Goal: Task Accomplishment & Management: Complete application form

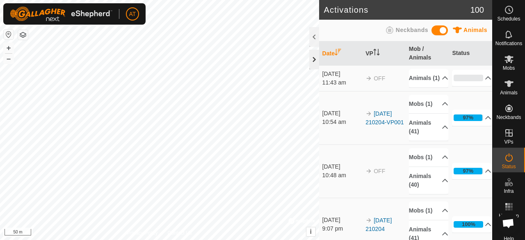
click at [310, 62] on div at bounding box center [314, 60] width 10 height 20
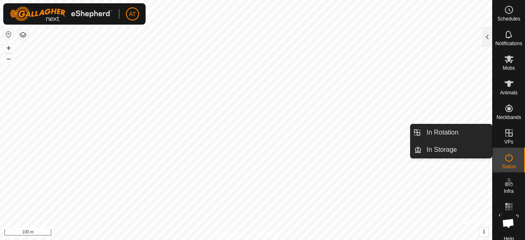
click at [508, 135] on icon at bounding box center [509, 133] width 10 height 10
click at [461, 136] on link "In Rotation" at bounding box center [457, 132] width 70 height 16
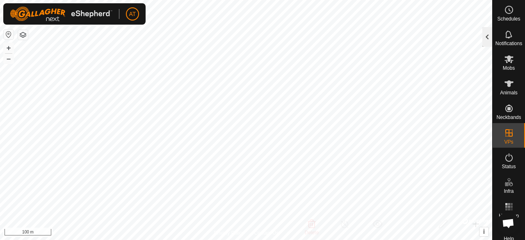
click at [488, 35] on div at bounding box center [488, 37] width 10 height 20
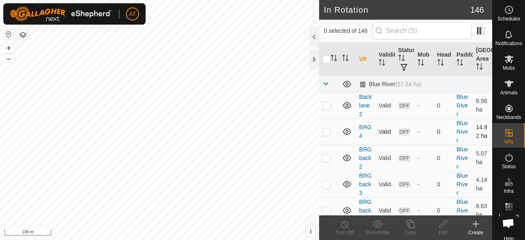
checkbox input "true"
click at [478, 229] on icon at bounding box center [476, 224] width 10 height 10
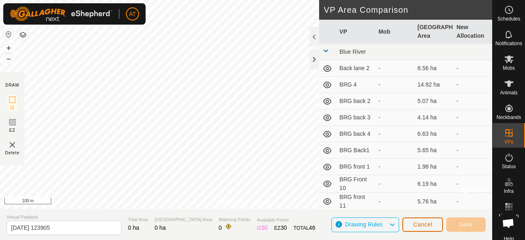
click at [430, 228] on span "Cancel" at bounding box center [422, 224] width 19 height 7
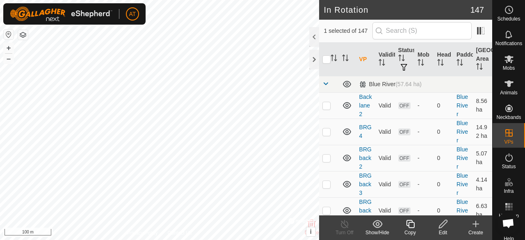
checkbox input "true"
click at [412, 226] on icon at bounding box center [410, 224] width 10 height 10
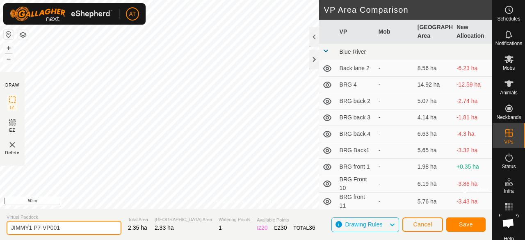
click at [66, 231] on input "JIMMY1 P7-VP001" at bounding box center [64, 228] width 115 height 14
type input "JIMMY1 P71"
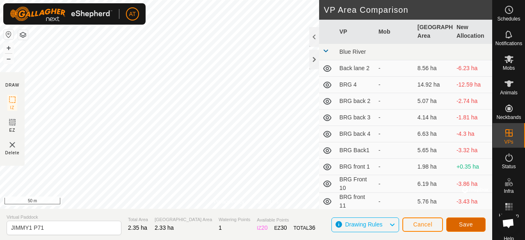
click at [460, 220] on button "Save" at bounding box center [466, 225] width 39 height 14
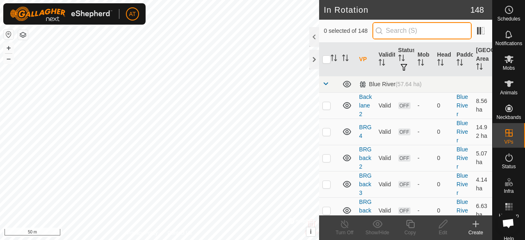
click at [414, 27] on input "text" at bounding box center [422, 30] width 99 height 17
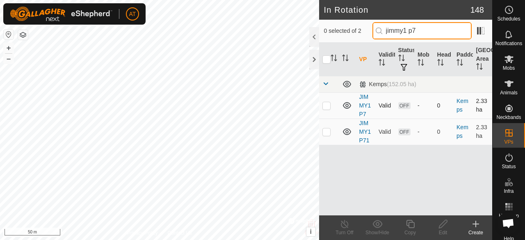
type input "jimmy1 p7"
click at [328, 105] on p-checkbox at bounding box center [327, 105] width 8 height 7
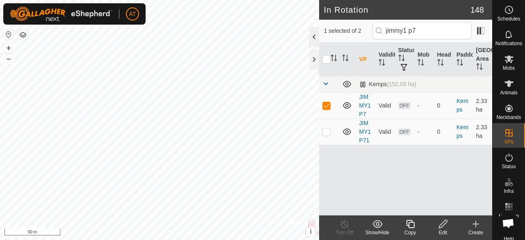
click at [311, 39] on div at bounding box center [314, 37] width 10 height 20
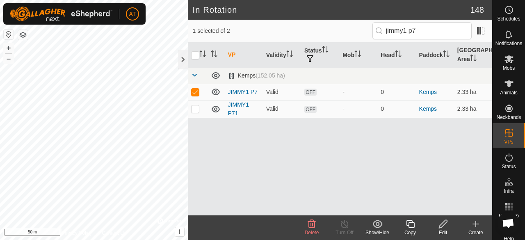
click at [315, 227] on icon at bounding box center [312, 224] width 10 height 10
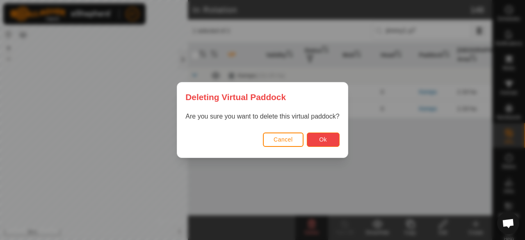
click at [321, 143] on button "Ok" at bounding box center [323, 140] width 33 height 14
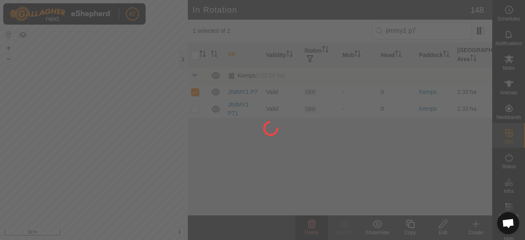
checkbox input "false"
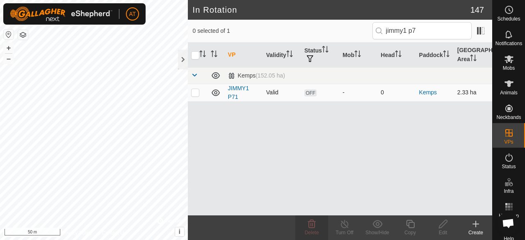
click at [195, 94] on p-checkbox at bounding box center [195, 92] width 8 height 7
checkbox input "true"
click at [445, 229] on icon at bounding box center [443, 224] width 10 height 10
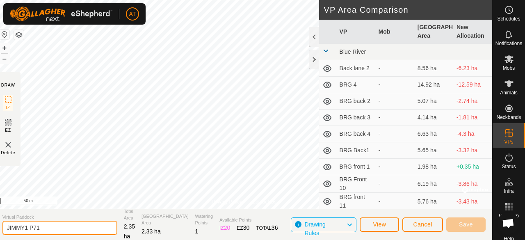
click at [105, 225] on input "JIMMY1 P71" at bounding box center [59, 228] width 115 height 14
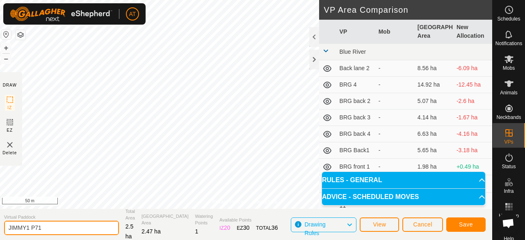
click at [105, 227] on input "JIMMY1 P71" at bounding box center [61, 228] width 115 height 14
type input "JIMMY1 P7"
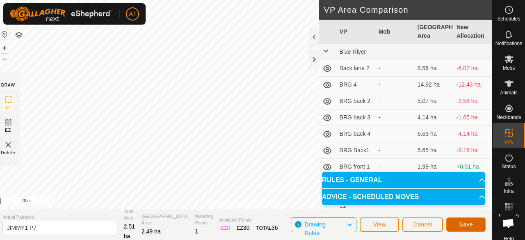
click at [476, 226] on button "Save" at bounding box center [466, 225] width 39 height 14
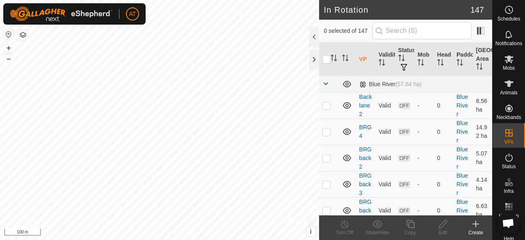
click at [476, 226] on icon at bounding box center [476, 224] width 0 height 6
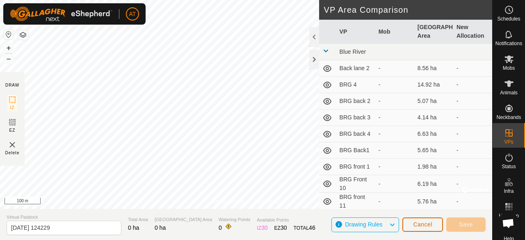
click at [409, 227] on button "Cancel" at bounding box center [423, 225] width 41 height 14
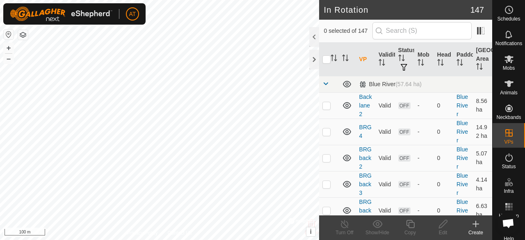
click at [479, 226] on icon at bounding box center [476, 224] width 10 height 10
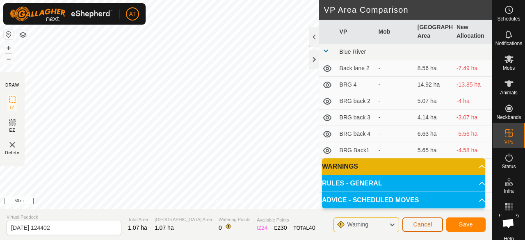
click at [424, 223] on span "Cancel" at bounding box center [422, 224] width 19 height 7
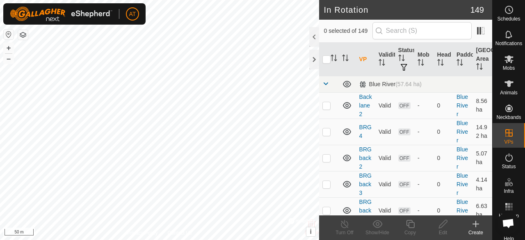
click at [260, 0] on html "AT Schedules Notifications Mobs Animals Neckbands VPs Status Infra Heatmap Help…" at bounding box center [262, 120] width 525 height 240
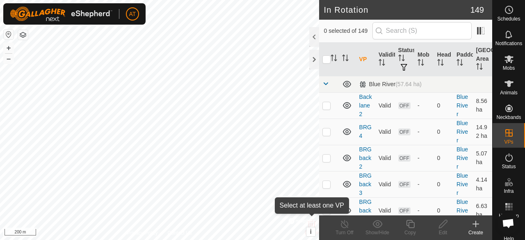
click at [321, 227] on delete-svg-icon at bounding box center [311, 224] width 33 height 10
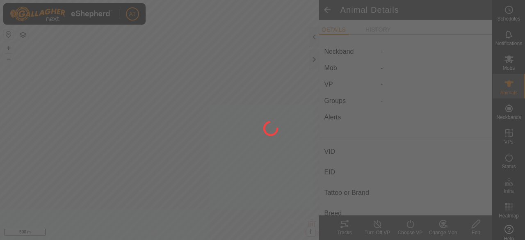
type input "V13a"
type input "-"
type input "M518"
type input "-"
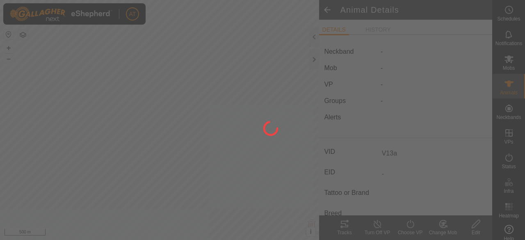
type input "0 kg"
type input "-"
click at [268, 188] on div at bounding box center [262, 120] width 525 height 240
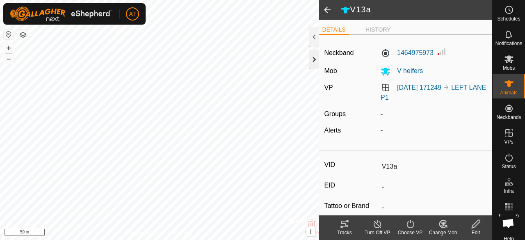
click at [310, 59] on div at bounding box center [314, 60] width 10 height 20
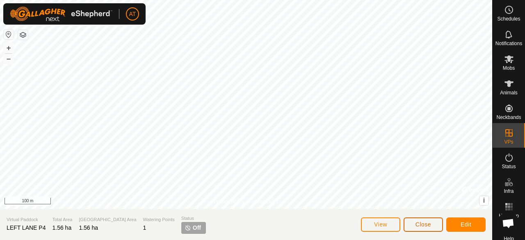
click at [437, 225] on button "Close" at bounding box center [423, 225] width 39 height 14
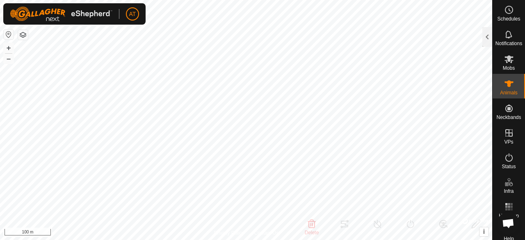
type input "V13a"
type input "-"
type input "M518"
type input "-"
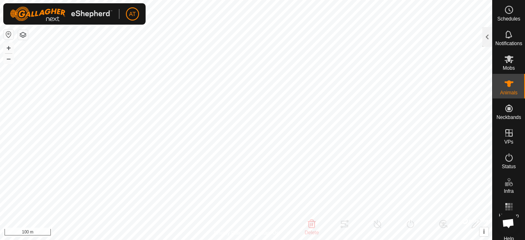
type input "0 kg"
type input "-"
drag, startPoint x: 485, startPoint y: 39, endPoint x: 468, endPoint y: 57, distance: 25.0
click at [485, 38] on div at bounding box center [488, 37] width 10 height 20
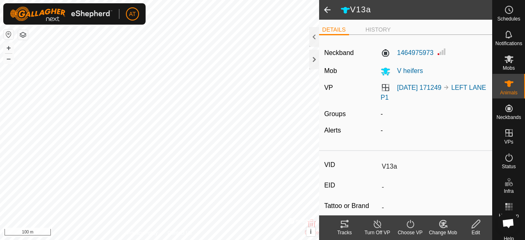
click at [326, 7] on span at bounding box center [327, 10] width 16 height 20
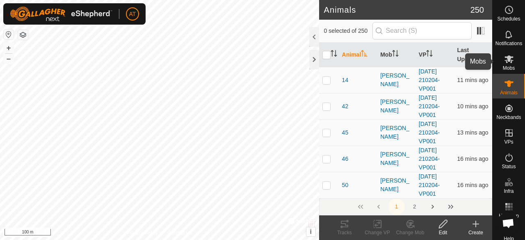
click at [511, 63] on es-mob-svg-icon at bounding box center [509, 59] width 15 height 13
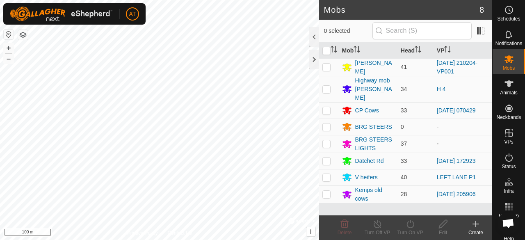
click at [474, 226] on icon at bounding box center [476, 224] width 10 height 10
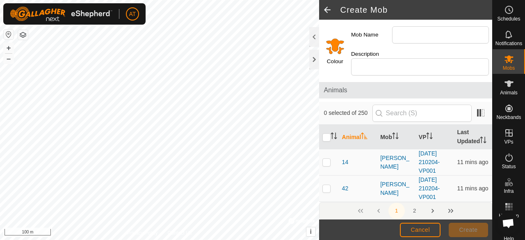
click at [331, 44] on input "Select a color" at bounding box center [335, 46] width 20 height 20
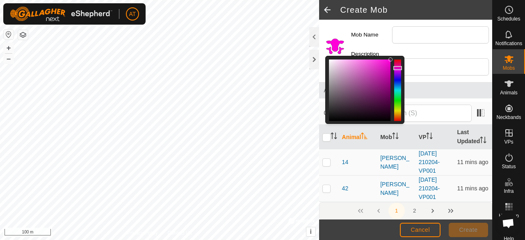
drag, startPoint x: 394, startPoint y: 113, endPoint x: 397, endPoint y: 68, distance: 45.3
click at [397, 68] on div at bounding box center [398, 68] width 9 height 4
click at [416, 33] on input "Mob Name" at bounding box center [440, 34] width 97 height 17
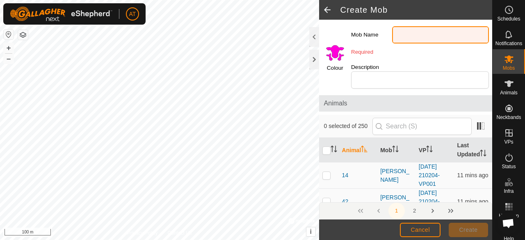
click at [431, 30] on input "Mob Name" at bounding box center [440, 34] width 97 height 17
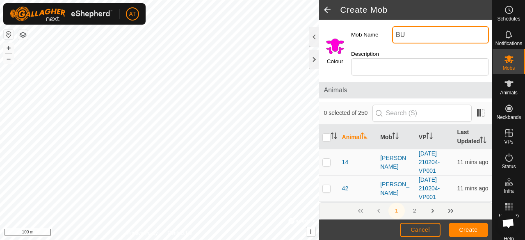
type input "B"
click at [431, 27] on input "BULL MOB HEIFERS" at bounding box center [440, 34] width 97 height 17
type input "BULL MOB HEIFERS"
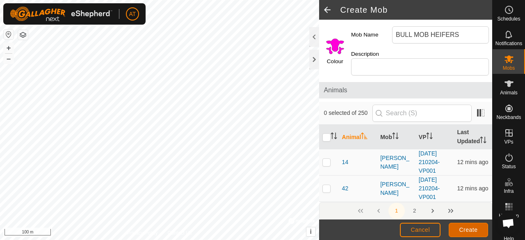
click at [466, 232] on span "Create" at bounding box center [469, 230] width 18 height 7
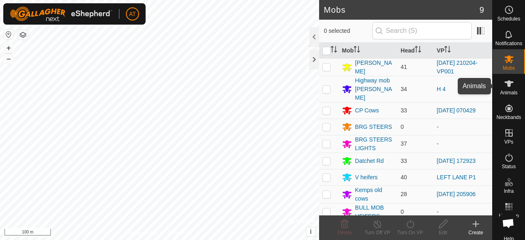
click at [502, 88] on es-animals-svg-icon at bounding box center [509, 83] width 15 height 13
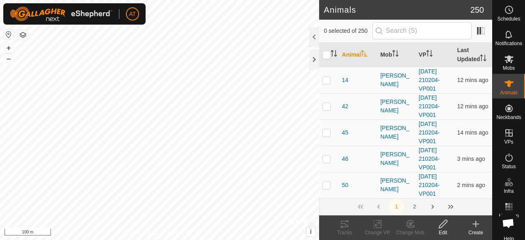
click at [478, 220] on icon at bounding box center [476, 224] width 10 height 10
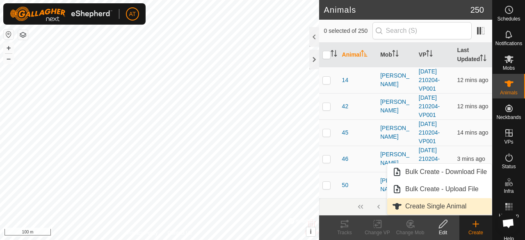
click at [436, 204] on link "Create Single Animal" at bounding box center [439, 206] width 105 height 16
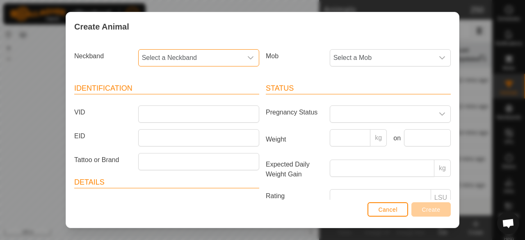
click at [179, 57] on span "Select a Neckband" at bounding box center [191, 58] width 104 height 16
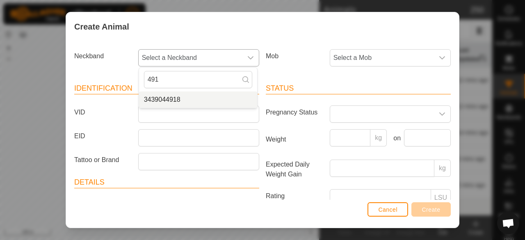
type input "491"
click at [187, 100] on li "3439044918" at bounding box center [198, 100] width 118 height 16
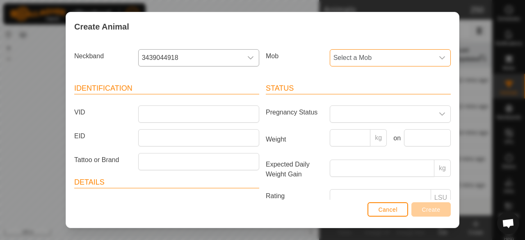
click at [373, 54] on span "Select a Mob" at bounding box center [382, 58] width 104 height 16
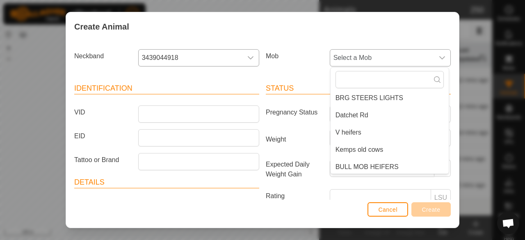
scroll to position [89, 0]
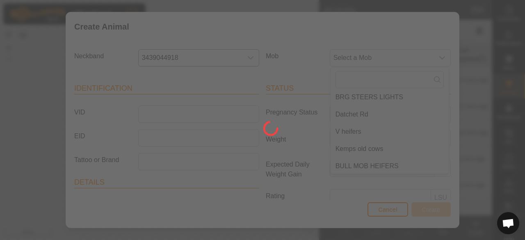
click at [386, 126] on div at bounding box center [262, 120] width 525 height 240
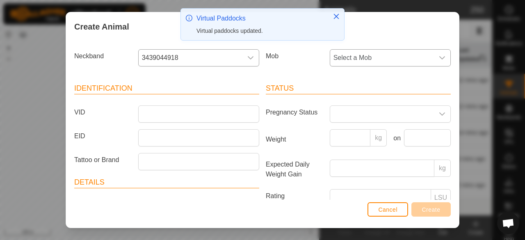
click at [403, 57] on span "Select a Mob" at bounding box center [382, 58] width 104 height 16
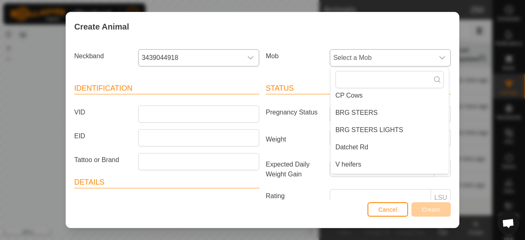
scroll to position [89, 0]
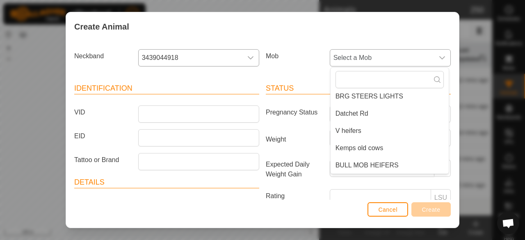
click at [385, 167] on span "BULL MOB HEIFERS" at bounding box center [367, 165] width 63 height 10
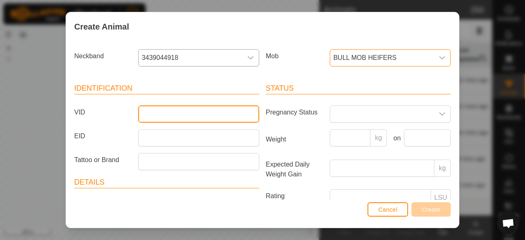
click at [222, 116] on input "VID" at bounding box center [198, 113] width 121 height 17
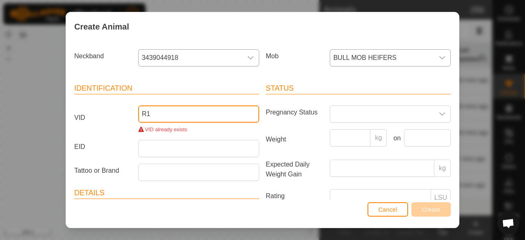
type input "R"
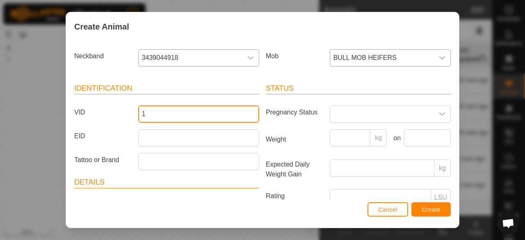
type input "1"
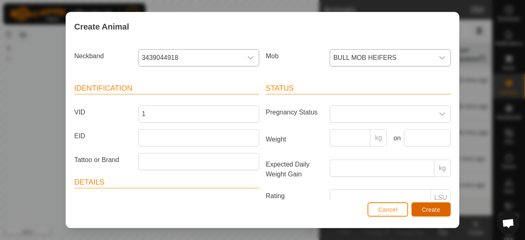
click at [440, 212] on span "Create" at bounding box center [431, 209] width 18 height 7
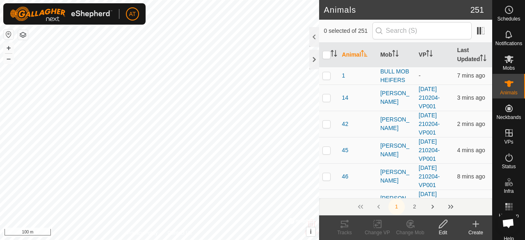
click at [483, 227] on create-svg-icon at bounding box center [476, 224] width 33 height 10
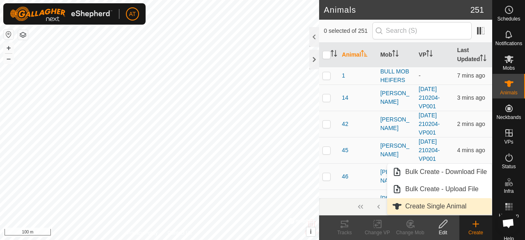
click at [440, 211] on link "Create Single Animal" at bounding box center [439, 206] width 105 height 16
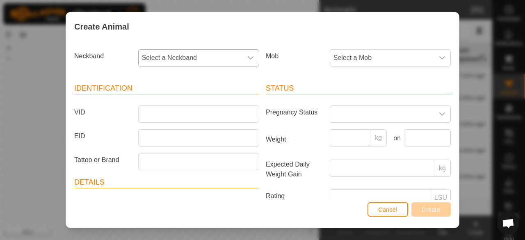
click at [231, 50] on span "Select a Neckband" at bounding box center [191, 58] width 104 height 16
type input "4"
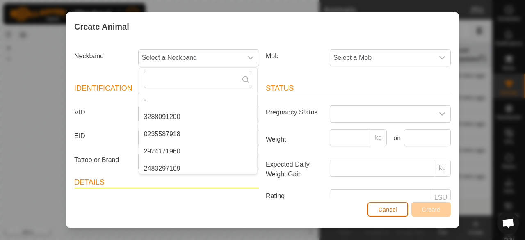
click at [377, 204] on button "Cancel" at bounding box center [388, 209] width 41 height 14
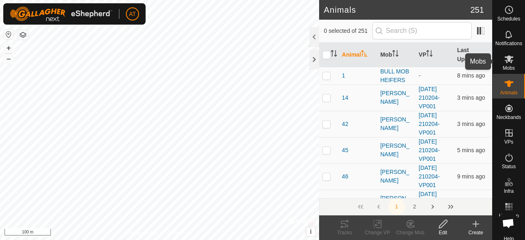
click at [511, 64] on es-mob-svg-icon at bounding box center [509, 59] width 15 height 13
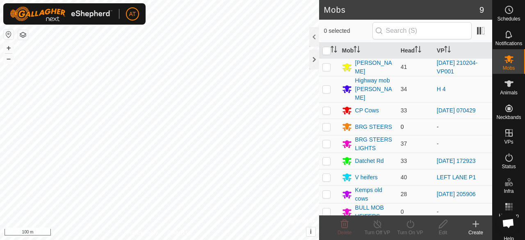
click at [413, 119] on td "0" at bounding box center [416, 127] width 36 height 16
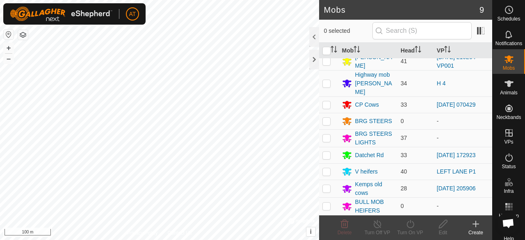
click at [505, 93] on span "Animals" at bounding box center [509, 92] width 18 height 5
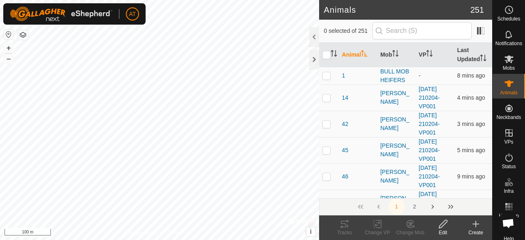
click at [476, 228] on icon at bounding box center [476, 224] width 10 height 10
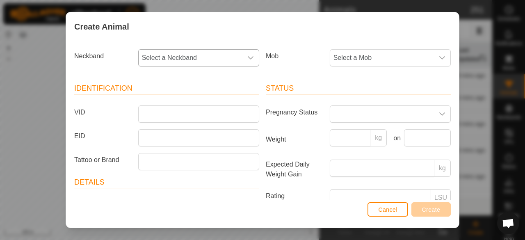
click at [217, 57] on span "Select a Neckband" at bounding box center [191, 58] width 104 height 16
type input "4"
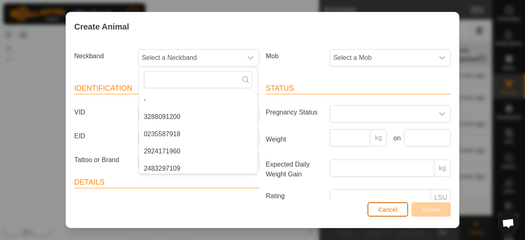
click at [379, 206] on span "Cancel" at bounding box center [387, 209] width 19 height 7
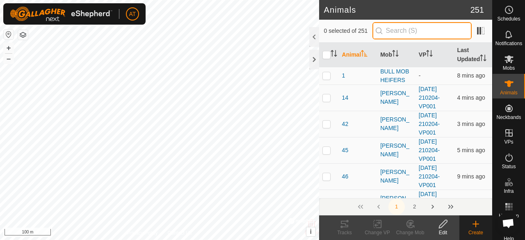
click at [423, 34] on input "text" at bounding box center [422, 30] width 99 height 17
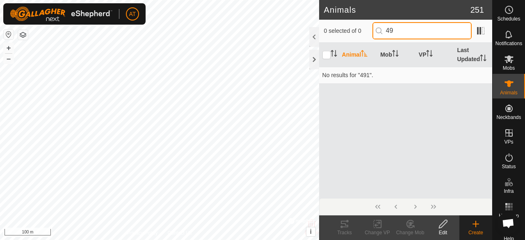
type input "4"
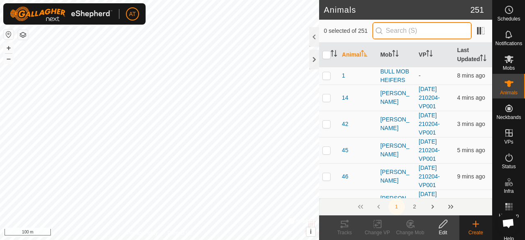
click at [409, 25] on input "text" at bounding box center [422, 30] width 99 height 17
click at [327, 79] on p-checkbox at bounding box center [327, 75] width 8 height 7
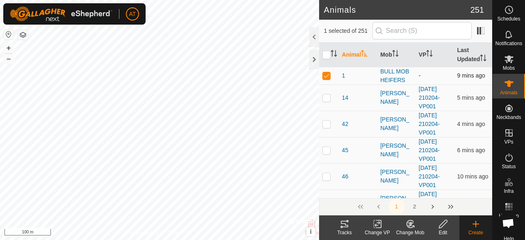
click at [327, 79] on p-checkbox at bounding box center [327, 75] width 8 height 7
checkbox input "true"
click at [391, 85] on div "BULL MOB HEIFERS" at bounding box center [396, 75] width 32 height 17
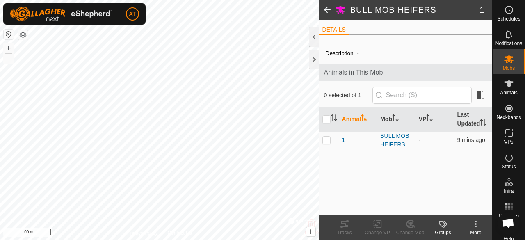
click at [328, 8] on span at bounding box center [327, 10] width 16 height 20
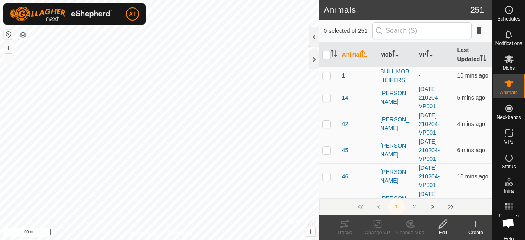
click at [473, 224] on icon at bounding box center [476, 224] width 10 height 10
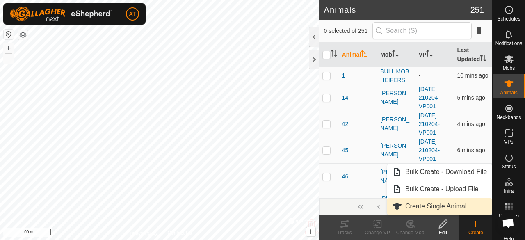
click at [458, 208] on link "Create Single Animal" at bounding box center [439, 206] width 105 height 16
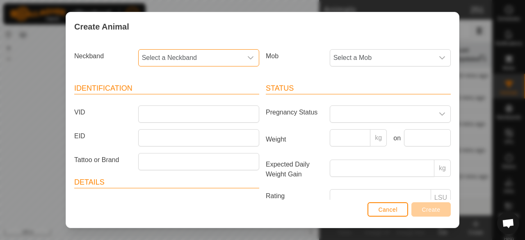
click at [183, 59] on span "Select a Neckband" at bounding box center [191, 58] width 104 height 16
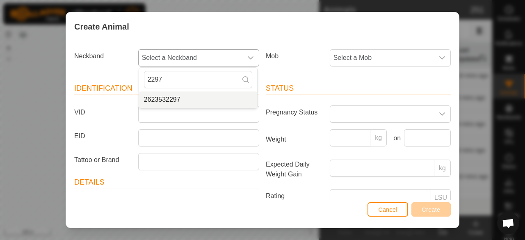
type input "2297"
click at [176, 92] on li "2623532297" at bounding box center [198, 100] width 118 height 16
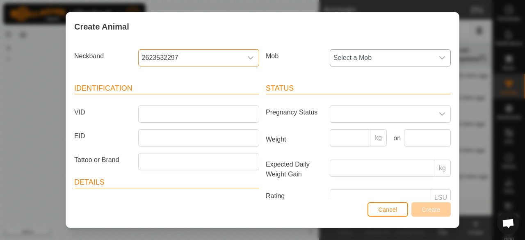
click at [344, 55] on span "Select a Mob" at bounding box center [382, 58] width 104 height 16
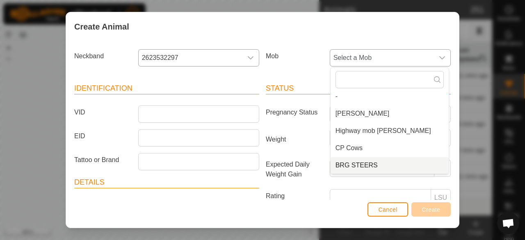
scroll to position [89, 0]
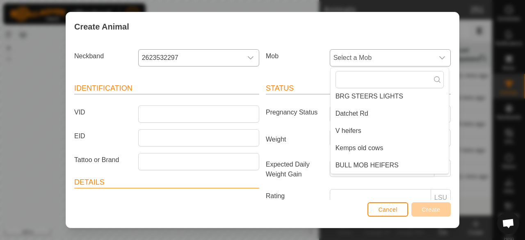
click at [386, 167] on span "BULL MOB HEIFERS" at bounding box center [367, 165] width 63 height 10
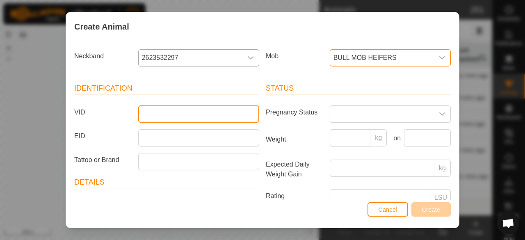
click at [207, 117] on input "VID" at bounding box center [198, 113] width 121 height 17
type input "2"
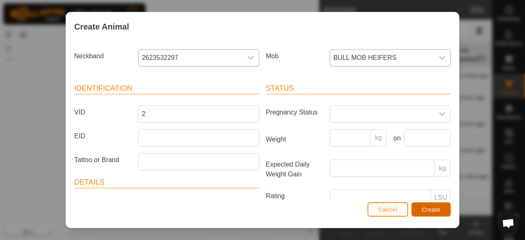
click at [428, 208] on span "Create" at bounding box center [431, 209] width 18 height 7
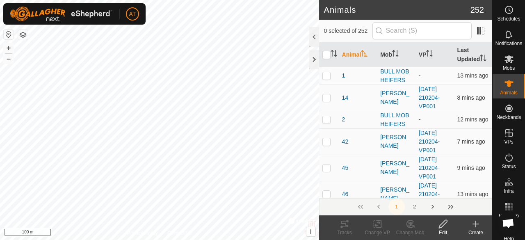
click at [476, 226] on icon at bounding box center [476, 224] width 0 height 6
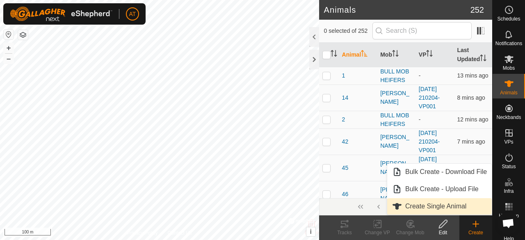
click at [460, 207] on span "Create Single Animal" at bounding box center [435, 207] width 61 height 10
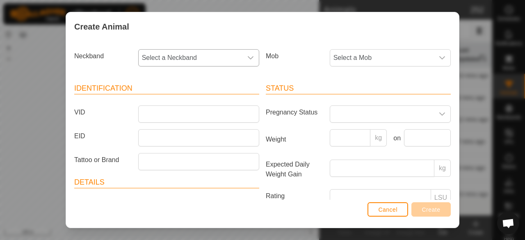
click at [227, 57] on span "Select a Neckband" at bounding box center [191, 58] width 104 height 16
type input "7"
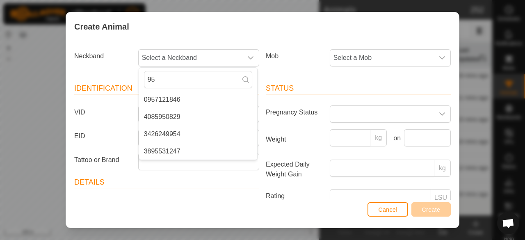
type input "9"
type input "1"
type input "7"
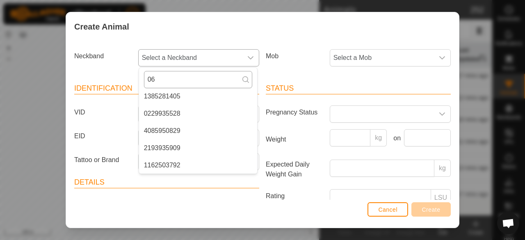
scroll to position [0, 0]
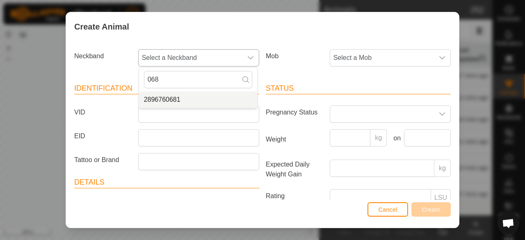
type input "068"
click at [199, 97] on li "2896760681" at bounding box center [198, 100] width 118 height 16
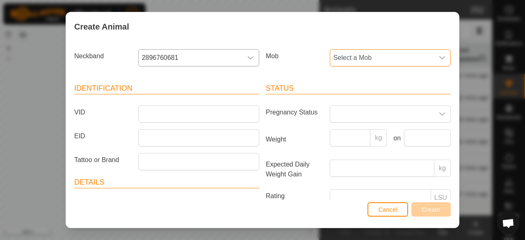
click at [345, 53] on span "Select a Mob" at bounding box center [382, 58] width 104 height 16
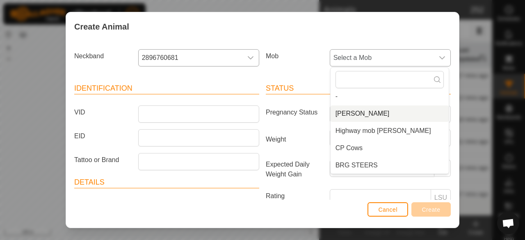
scroll to position [89, 0]
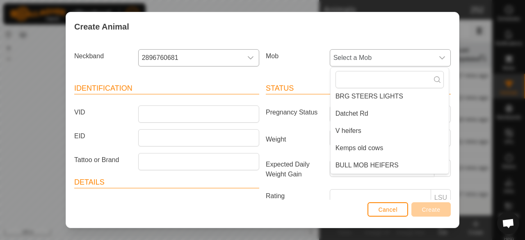
click at [387, 170] on li "BULL MOB HEIFERS" at bounding box center [390, 165] width 118 height 16
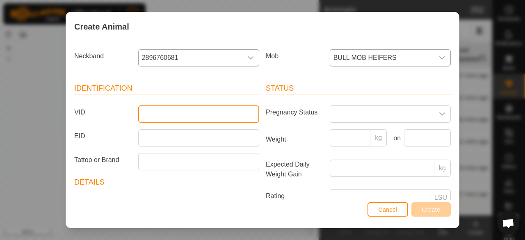
click at [189, 112] on input "VID" at bounding box center [198, 113] width 121 height 17
type input "3"
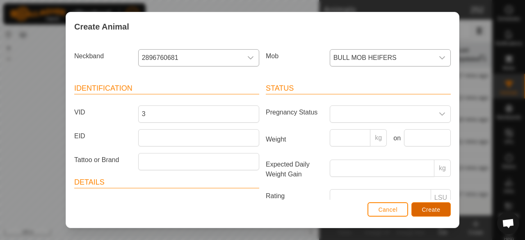
click at [437, 204] on button "Create" at bounding box center [431, 209] width 39 height 14
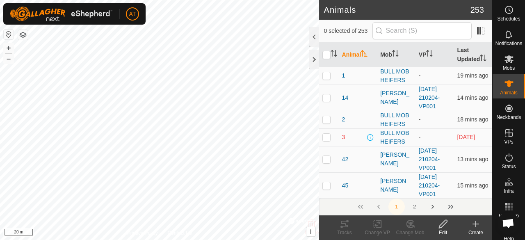
click at [477, 223] on icon at bounding box center [476, 224] width 10 height 10
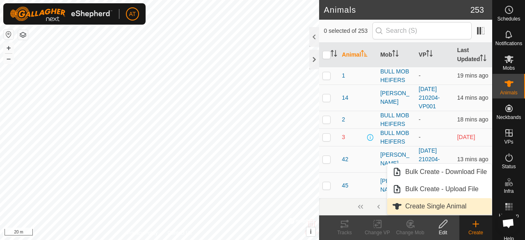
click at [464, 204] on link "Create Single Animal" at bounding box center [439, 206] width 105 height 16
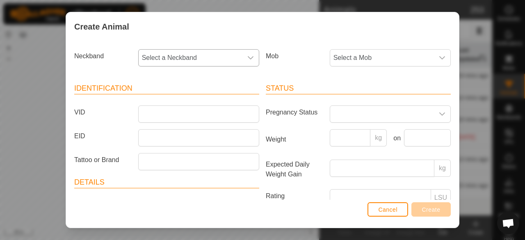
click at [212, 50] on span "Select a Neckband" at bounding box center [191, 58] width 104 height 16
type input "7"
type input "2"
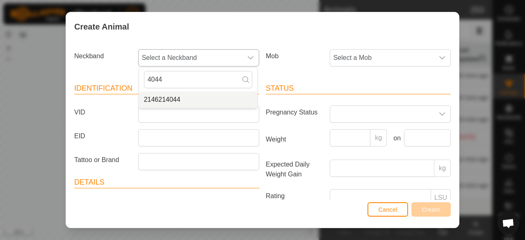
type input "4044"
click at [191, 100] on li "2146214044" at bounding box center [198, 100] width 118 height 16
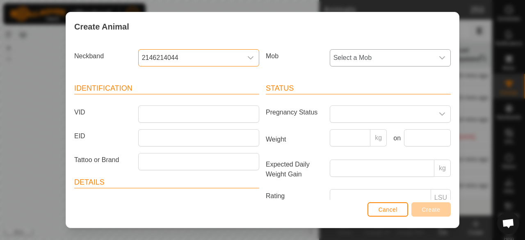
click at [382, 57] on span "Select a Mob" at bounding box center [382, 58] width 104 height 16
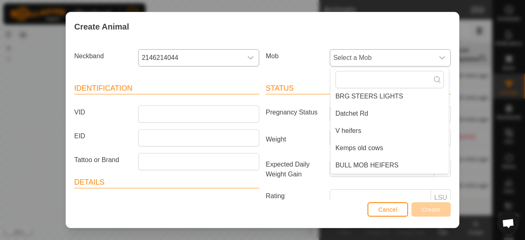
click at [380, 170] on li "BULL MOB HEIFERS" at bounding box center [390, 165] width 118 height 16
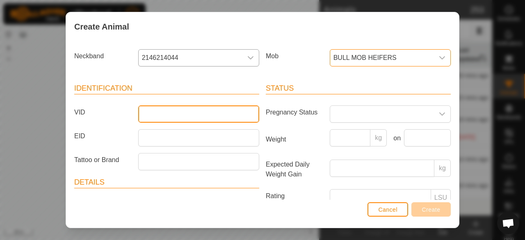
click at [208, 116] on input "VID" at bounding box center [198, 113] width 121 height 17
click at [240, 112] on input "VID" at bounding box center [198, 113] width 121 height 17
type input "4"
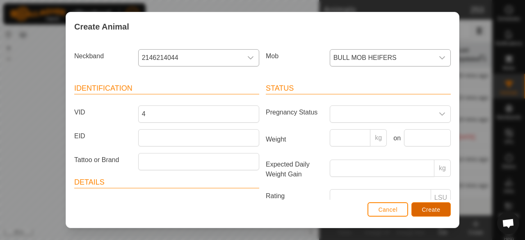
click at [424, 207] on span "Create" at bounding box center [431, 209] width 18 height 7
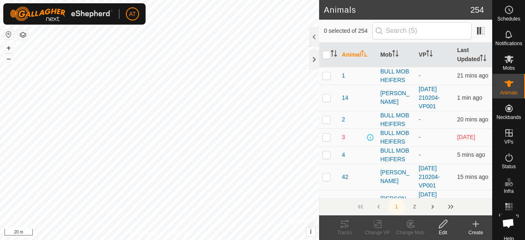
click at [481, 223] on icon at bounding box center [476, 224] width 10 height 10
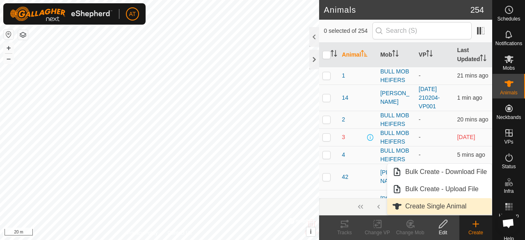
click at [435, 198] on link "Create Single Animal" at bounding box center [439, 206] width 105 height 16
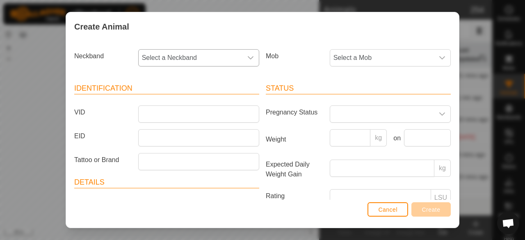
click at [213, 55] on span "Select a Neckband" at bounding box center [191, 58] width 104 height 16
type input "1"
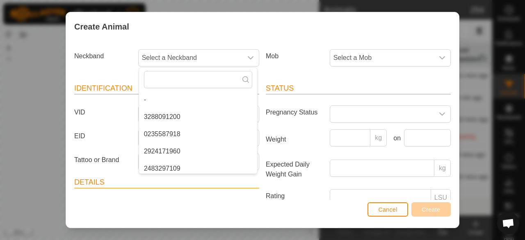
type input "\"
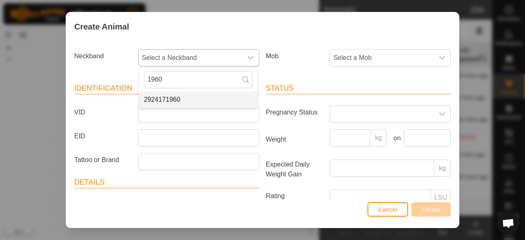
type input "1960"
click at [164, 93] on li "2924171960" at bounding box center [198, 100] width 118 height 16
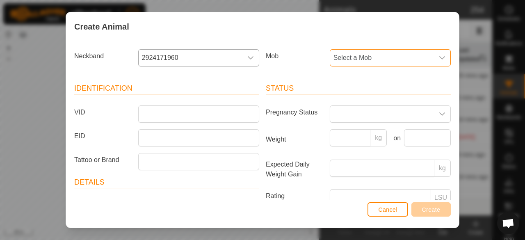
click at [402, 51] on span "Select a Mob" at bounding box center [382, 58] width 104 height 16
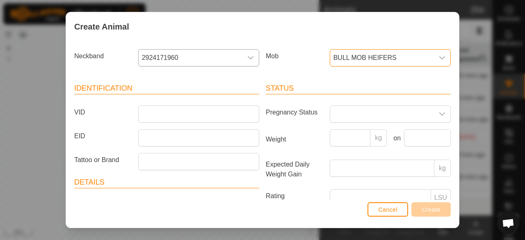
click at [368, 166] on div "- [PERSON_NAME] Highway mob [PERSON_NAME] Cows BRG STEERS BRG STEERS LIGHTS Dat…" at bounding box center [389, 120] width 119 height 107
click at [217, 116] on input "VID" at bounding box center [198, 113] width 121 height 17
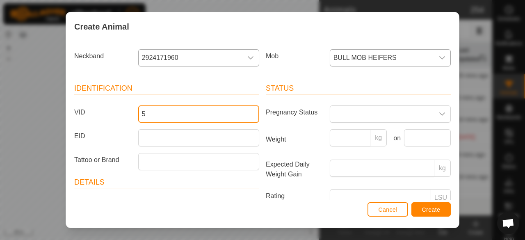
type input "5"
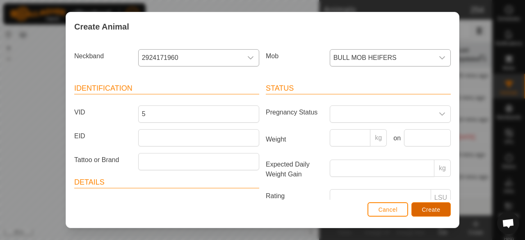
click at [433, 209] on span "Create" at bounding box center [431, 209] width 18 height 7
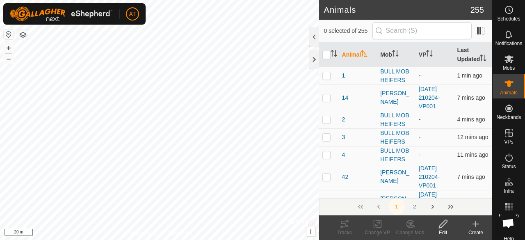
click at [474, 228] on icon at bounding box center [476, 224] width 10 height 10
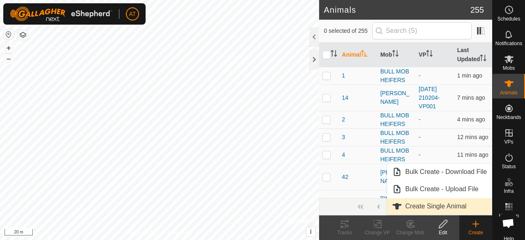
click at [418, 210] on link "Create Single Animal" at bounding box center [439, 206] width 105 height 16
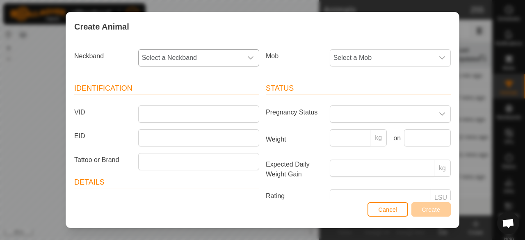
click at [220, 55] on span "Select a Neckband" at bounding box center [191, 58] width 104 height 16
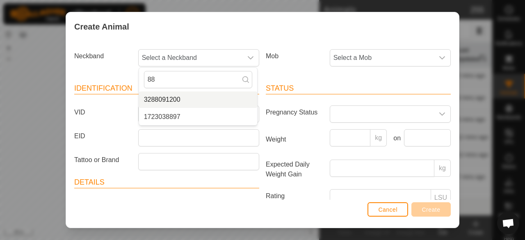
type input "8"
type input "3494"
click at [227, 105] on li "4163133494" at bounding box center [198, 100] width 118 height 16
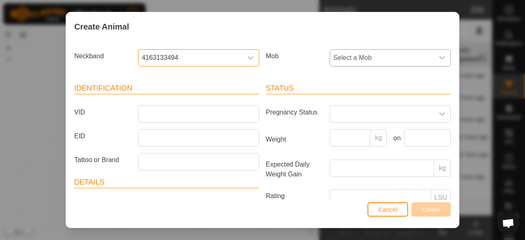
click at [367, 56] on span "Select a Mob" at bounding box center [382, 58] width 104 height 16
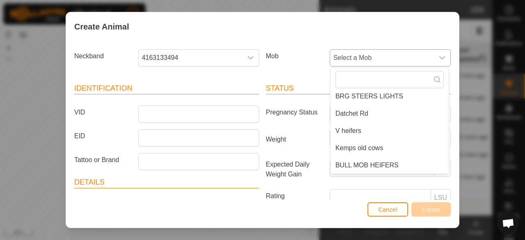
click at [383, 165] on span "BULL MOB HEIFERS" at bounding box center [367, 165] width 63 height 10
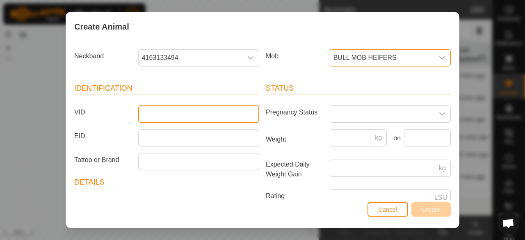
click at [214, 112] on input "VID" at bounding box center [198, 113] width 121 height 17
type input "6"
type input "5"
type input "6"
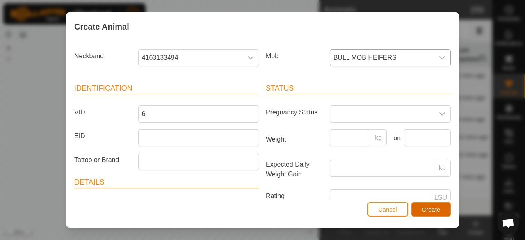
click at [435, 212] on span "Create" at bounding box center [431, 209] width 18 height 7
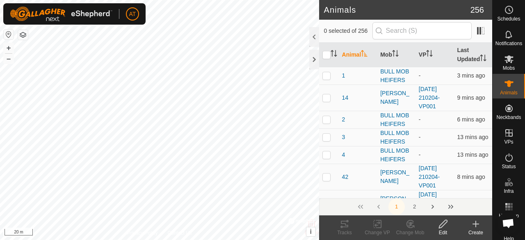
click at [474, 223] on icon at bounding box center [476, 224] width 10 height 10
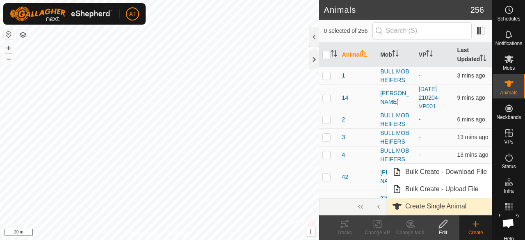
click at [461, 206] on span "Create Single Animal" at bounding box center [435, 207] width 61 height 10
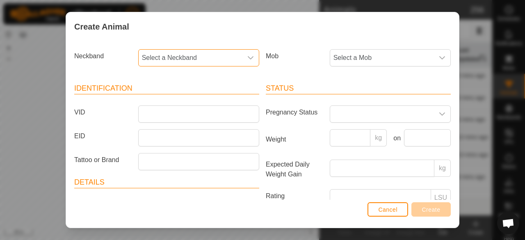
click at [202, 61] on span "Select a Neckband" at bounding box center [191, 58] width 104 height 16
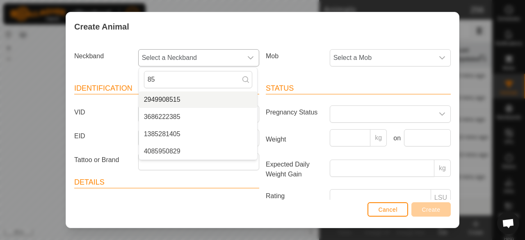
type input "85"
click at [191, 98] on li "2949908515" at bounding box center [198, 100] width 118 height 16
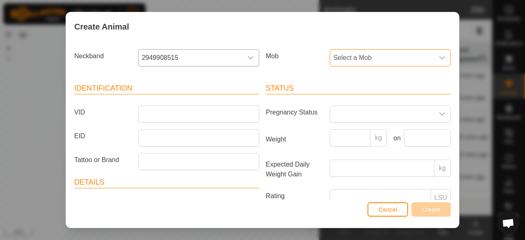
click at [343, 54] on span "Select a Mob" at bounding box center [382, 58] width 104 height 16
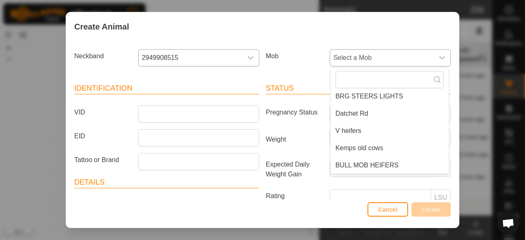
click at [378, 167] on span "BULL MOB HEIFERS" at bounding box center [367, 165] width 63 height 10
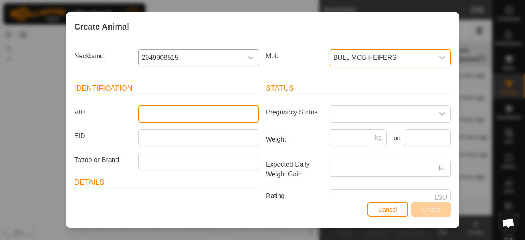
click at [208, 113] on input "VID" at bounding box center [198, 113] width 121 height 17
type input "7"
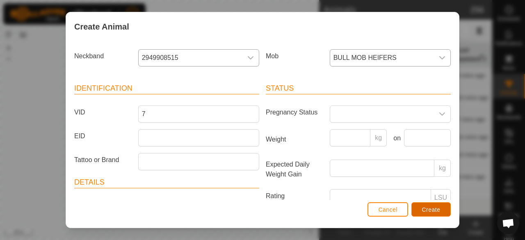
click at [435, 213] on span "Create" at bounding box center [431, 209] width 18 height 7
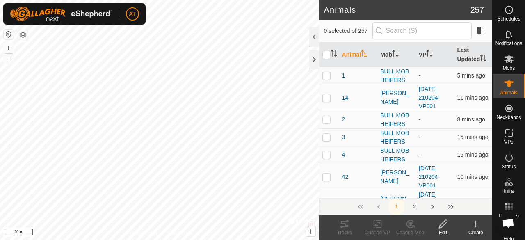
click at [476, 221] on icon at bounding box center [476, 224] width 0 height 6
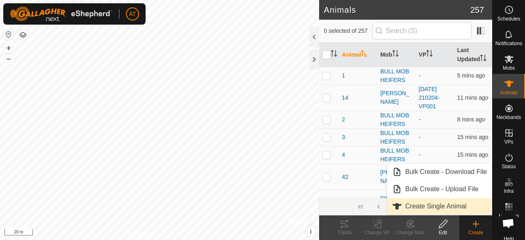
click at [420, 203] on span "Create Single Animal" at bounding box center [435, 207] width 61 height 10
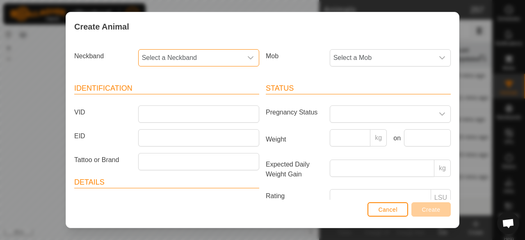
click at [231, 56] on span "Select a Neckband" at bounding box center [191, 58] width 104 height 16
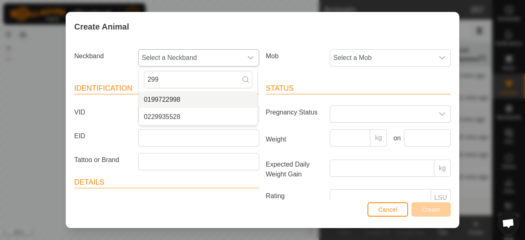
type input "299"
click at [191, 99] on li "0199722998" at bounding box center [198, 100] width 118 height 16
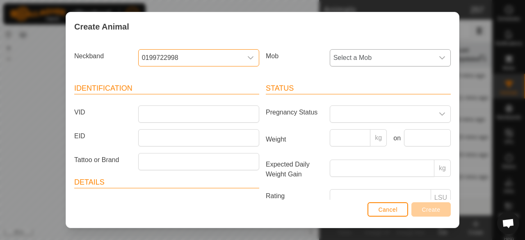
click at [355, 52] on span "Select a Mob" at bounding box center [382, 58] width 104 height 16
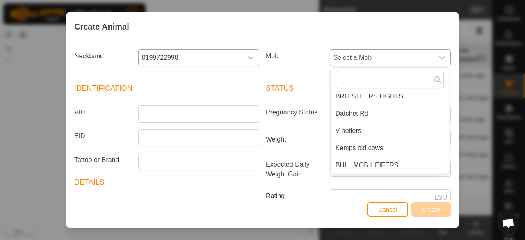
click at [373, 168] on span "BULL MOB HEIFERS" at bounding box center [367, 165] width 63 height 10
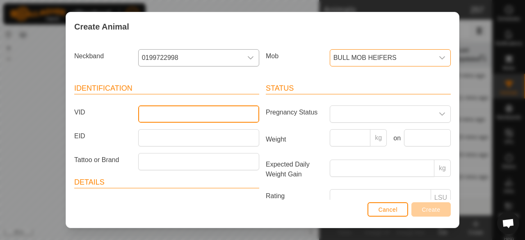
click at [226, 109] on input "VID" at bounding box center [198, 113] width 121 height 17
type input "8"
type input "7"
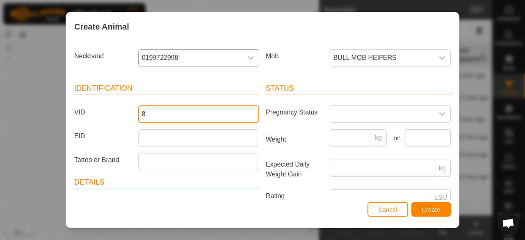
type input "8"
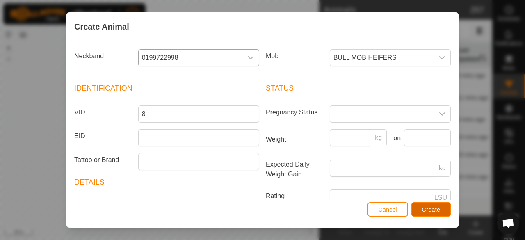
click at [437, 212] on span "Create" at bounding box center [431, 209] width 18 height 7
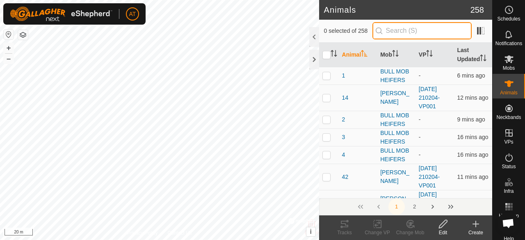
click at [433, 32] on input "text" at bounding box center [422, 30] width 99 height 17
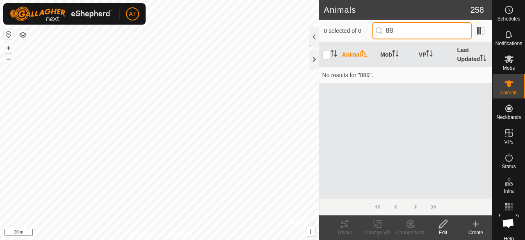
type input "8"
type input "96"
click at [476, 231] on div "Create" at bounding box center [476, 232] width 33 height 7
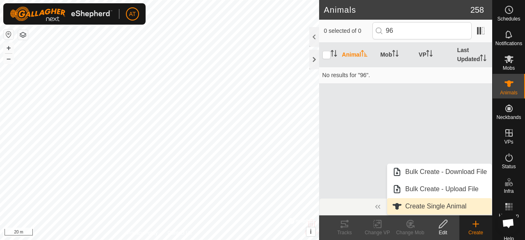
click at [465, 206] on span "Create Single Animal" at bounding box center [435, 207] width 61 height 10
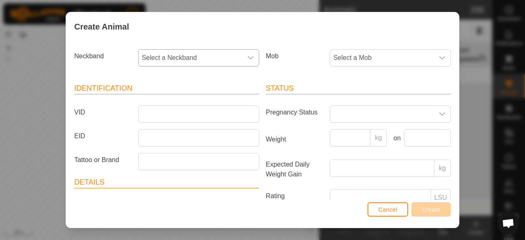
click at [222, 50] on span "Select a Neckband" at bounding box center [191, 58] width 104 height 16
type input "9"
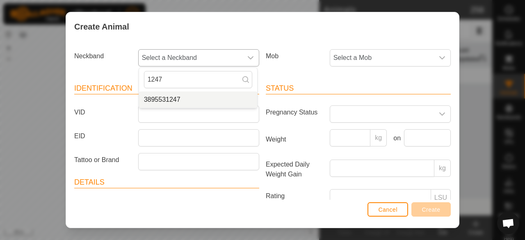
type input "1247"
click at [210, 99] on li "3895531247" at bounding box center [198, 100] width 118 height 16
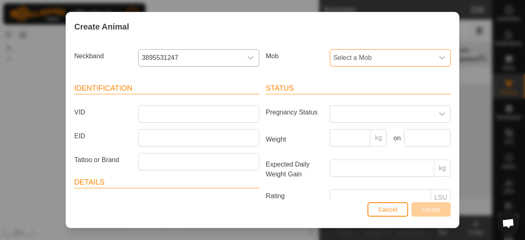
click at [346, 53] on span "Select a Mob" at bounding box center [382, 58] width 104 height 16
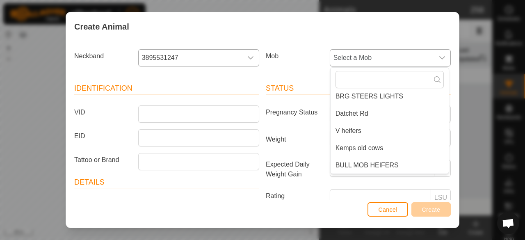
click at [382, 169] on span "BULL MOB HEIFERS" at bounding box center [367, 165] width 63 height 10
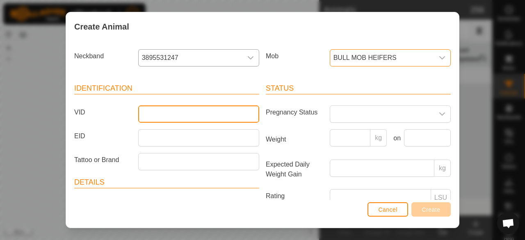
click at [236, 111] on input "VID" at bounding box center [198, 113] width 121 height 17
type input "9"
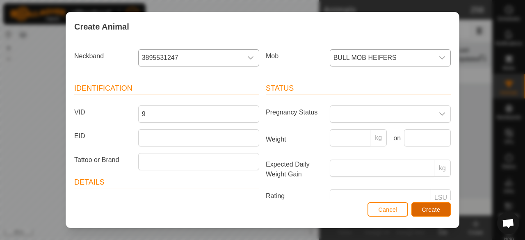
click at [442, 210] on button "Create" at bounding box center [431, 209] width 39 height 14
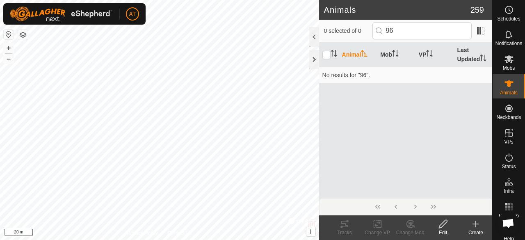
click at [479, 235] on div "Create" at bounding box center [476, 232] width 33 height 7
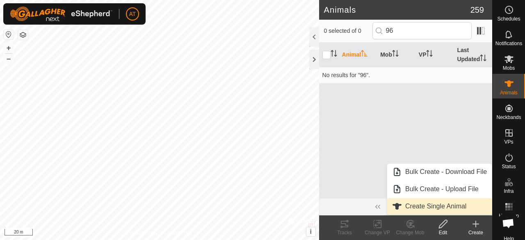
click at [451, 207] on span "Create Single Animal" at bounding box center [435, 207] width 61 height 10
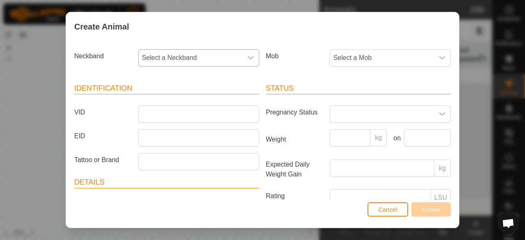
click at [230, 63] on span "Select a Neckband" at bounding box center [191, 58] width 104 height 16
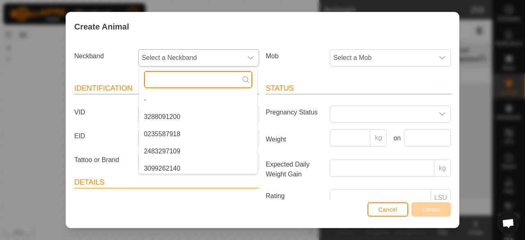
click at [226, 78] on input "text" at bounding box center [198, 79] width 108 height 17
type input "44"
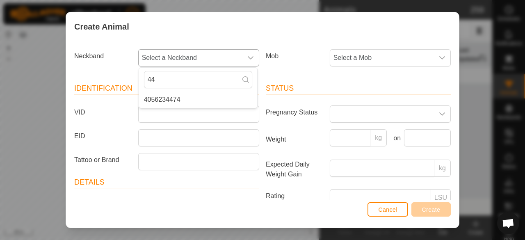
click at [216, 100] on li "4056234474" at bounding box center [198, 100] width 118 height 16
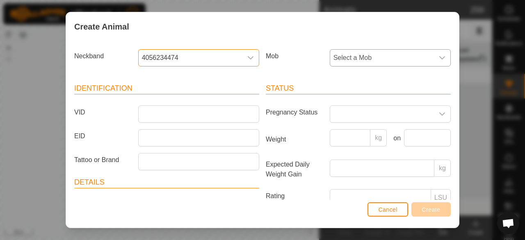
click at [395, 64] on span "Select a Mob" at bounding box center [382, 58] width 104 height 16
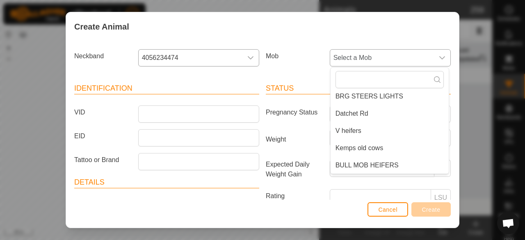
click at [400, 168] on li "BULL MOB HEIFERS" at bounding box center [390, 165] width 118 height 16
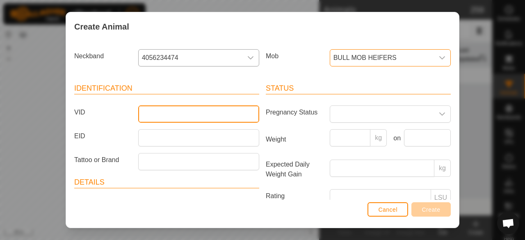
click at [217, 115] on input "VID" at bounding box center [198, 113] width 121 height 17
type input "10"
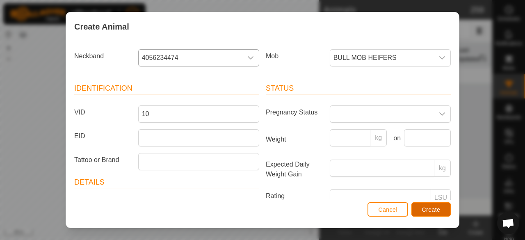
click at [441, 211] on button "Create" at bounding box center [431, 209] width 39 height 14
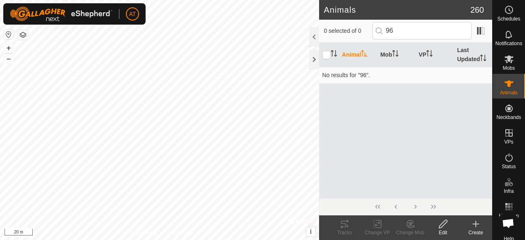
click at [477, 231] on div "Create" at bounding box center [476, 232] width 33 height 7
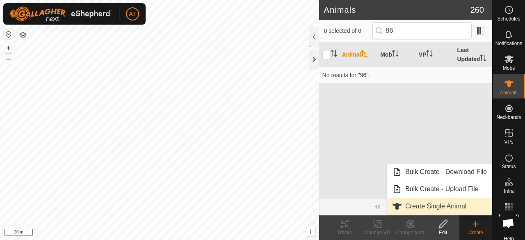
click at [460, 207] on span "Create Single Animal" at bounding box center [435, 207] width 61 height 10
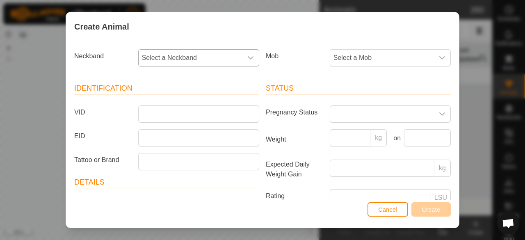
click at [163, 57] on span "Select a Neckband" at bounding box center [191, 58] width 104 height 16
type input "552"
click at [151, 99] on span "0229935528" at bounding box center [162, 100] width 37 height 10
click at [378, 62] on span "Select a Mob" at bounding box center [382, 58] width 104 height 16
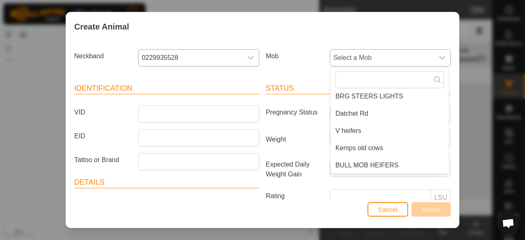
click at [398, 165] on li "BULL MOB HEIFERS" at bounding box center [390, 165] width 118 height 16
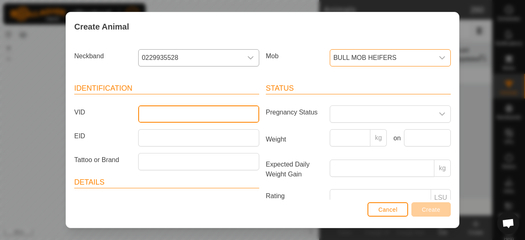
click at [204, 117] on input "VID" at bounding box center [198, 113] width 121 height 17
type input "11"
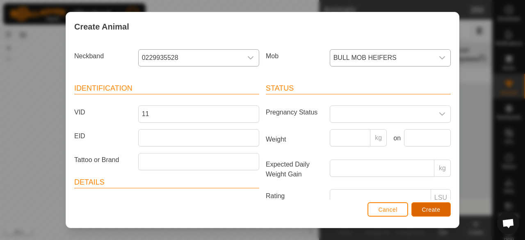
click at [441, 211] on button "Create" at bounding box center [431, 209] width 39 height 14
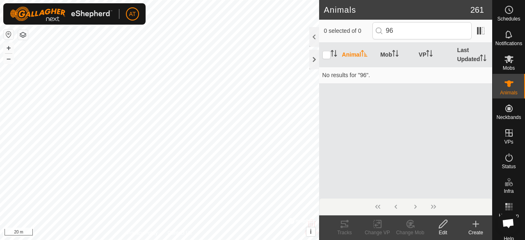
click at [482, 232] on div "Create" at bounding box center [476, 232] width 33 height 7
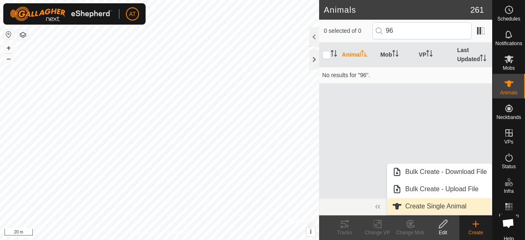
click at [433, 208] on link "Create Single Animal" at bounding box center [439, 206] width 105 height 16
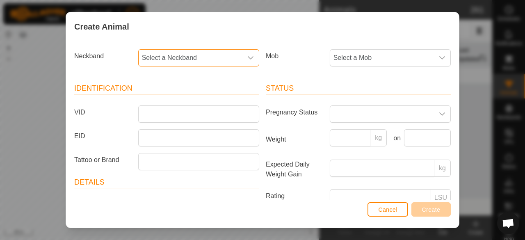
click at [224, 55] on span "Select a Neckband" at bounding box center [191, 58] width 104 height 16
type input "5"
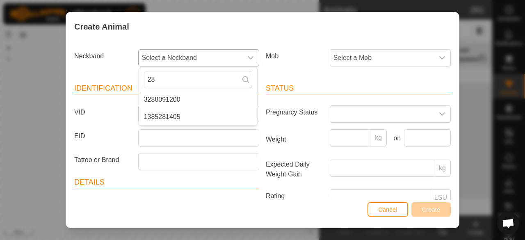
type input "2"
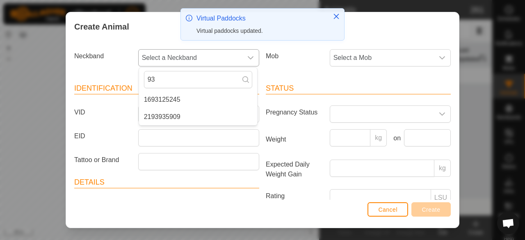
type input "9"
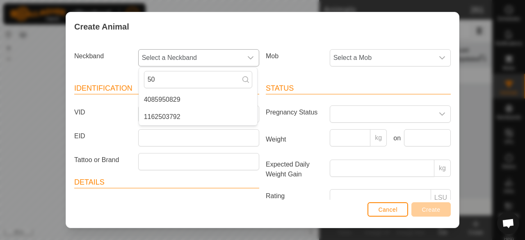
type input "5"
type input "0"
type input "3"
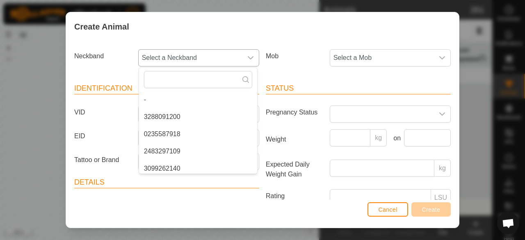
type input "\"
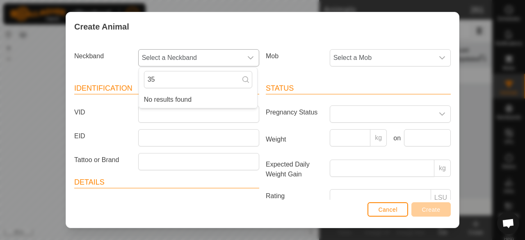
type input "3"
type input "1"
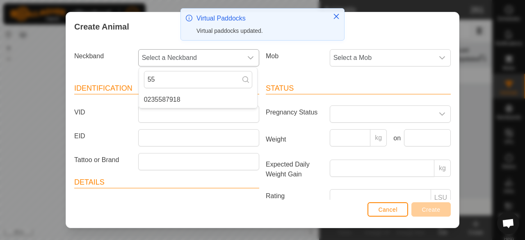
type input "5"
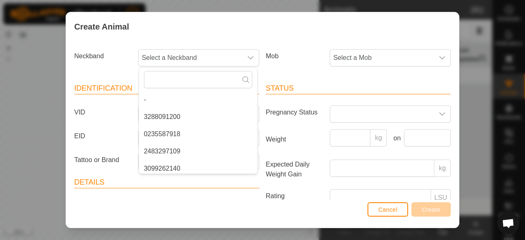
click at [483, 51] on div "Create Animal Neckband Select a Neckband - 3288091200 0235587918 2483297109 309…" at bounding box center [262, 120] width 525 height 240
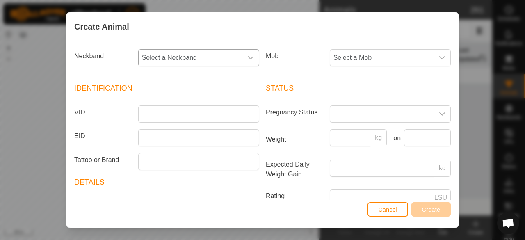
click at [244, 53] on div "dropdown trigger" at bounding box center [251, 58] width 16 height 16
type input "5"
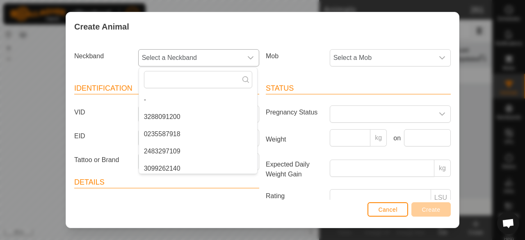
type input "2"
